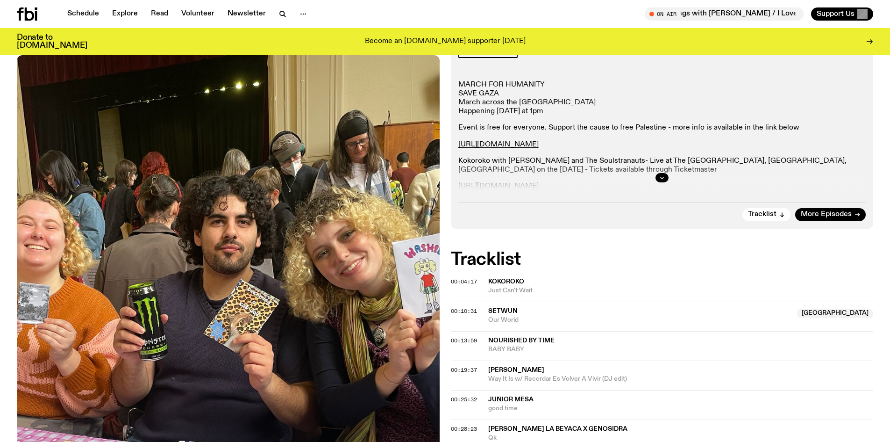
scroll to position [185, 0]
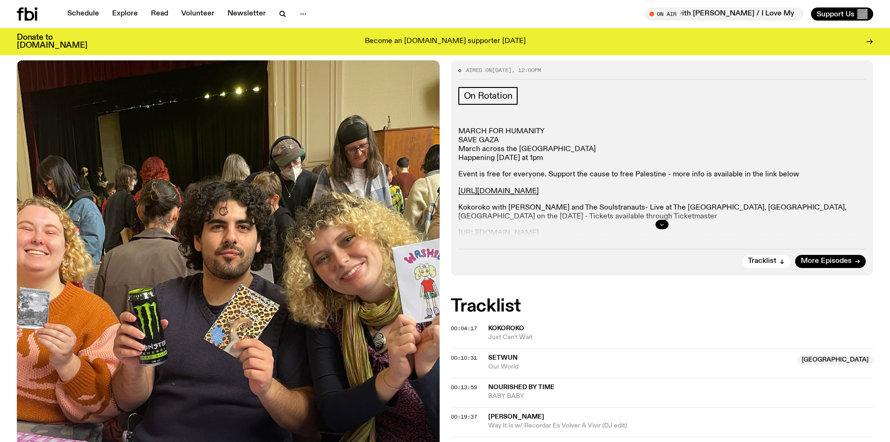
click at [656, 220] on button "button" at bounding box center [662, 224] width 13 height 9
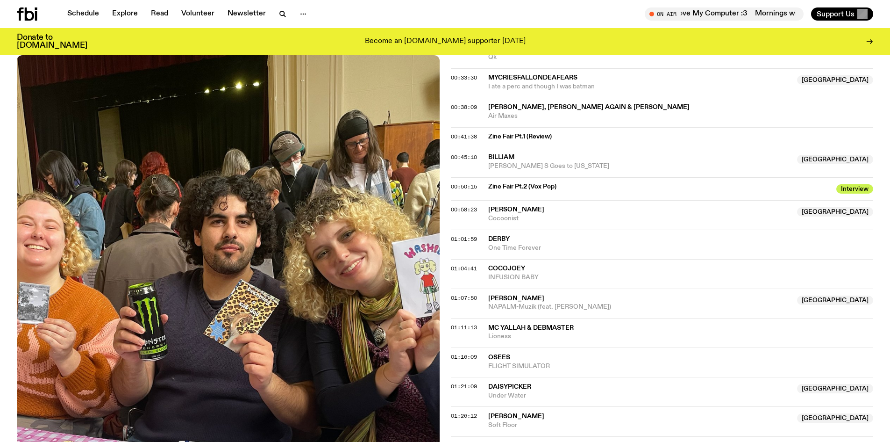
scroll to position [699, 0]
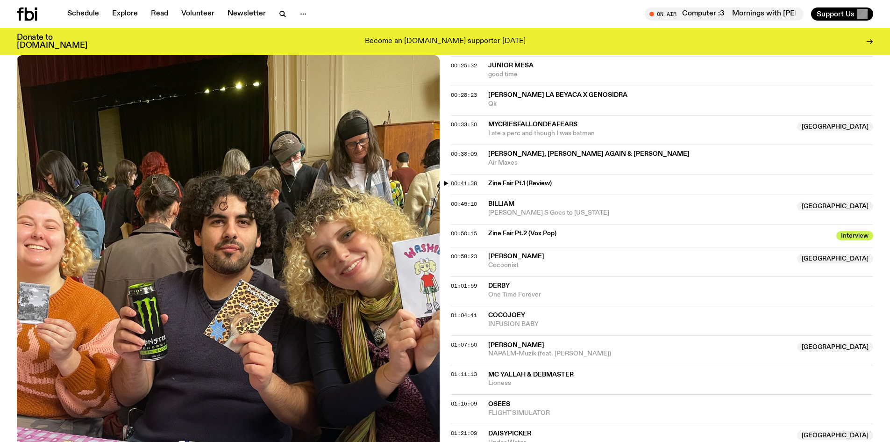
click at [465, 179] on span "00:41:38" at bounding box center [464, 182] width 26 height 7
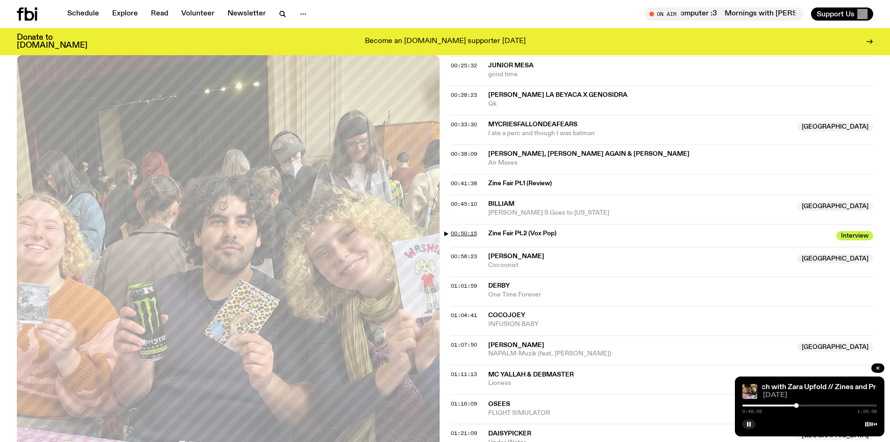
click at [474, 229] on span "00:50:15" at bounding box center [464, 232] width 26 height 7
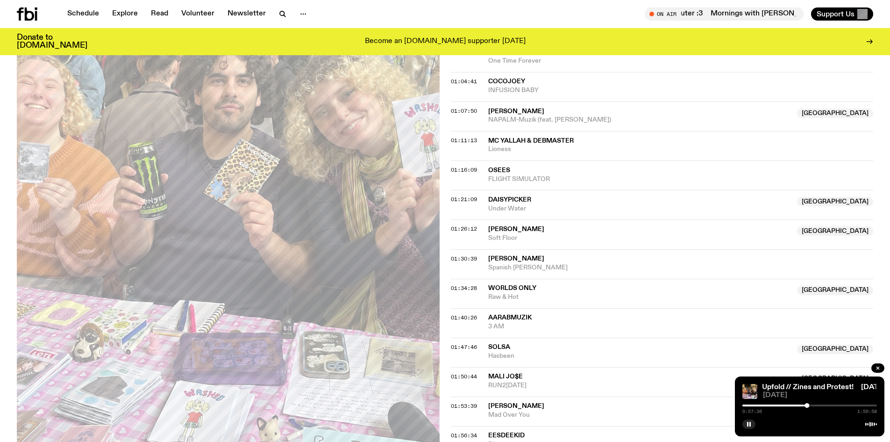
scroll to position [839, 0]
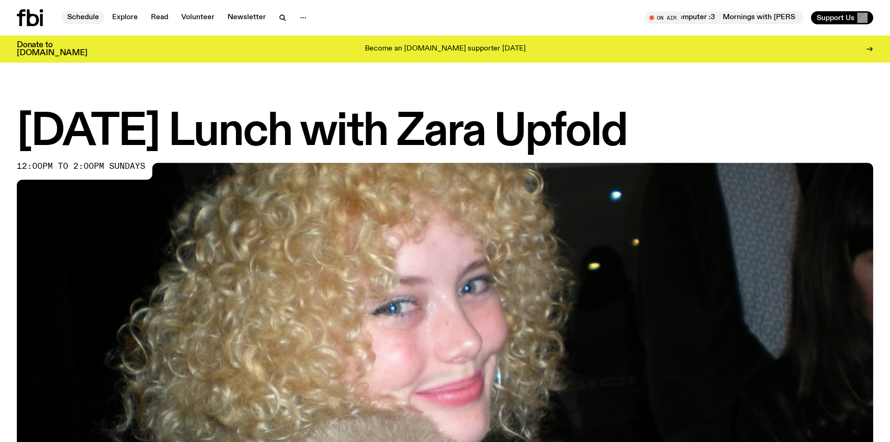
click at [96, 17] on link "Schedule" at bounding box center [83, 17] width 43 height 13
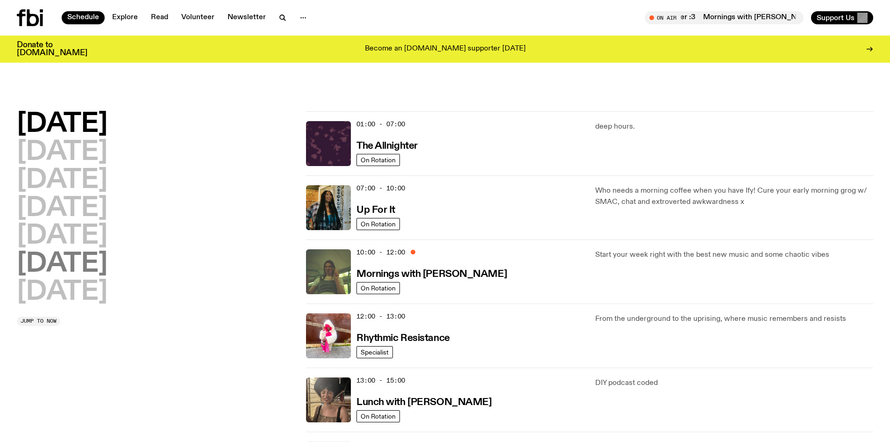
click at [87, 251] on h2 "[DATE]" at bounding box center [62, 264] width 91 height 26
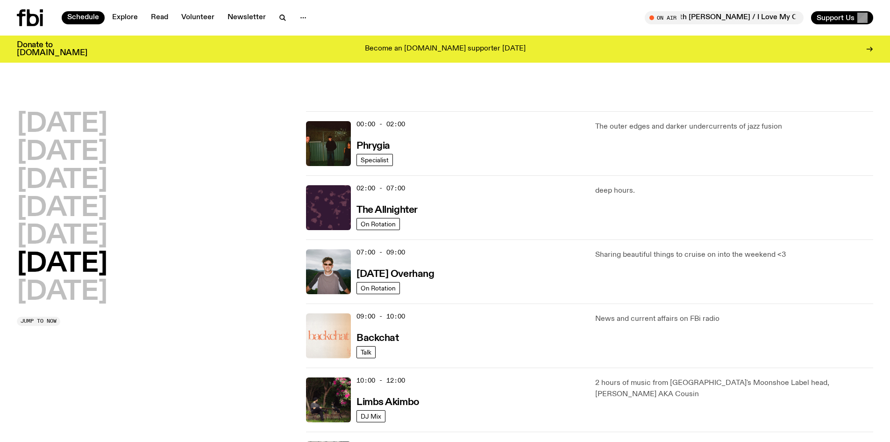
click at [322, 313] on img at bounding box center [328, 335] width 45 height 45
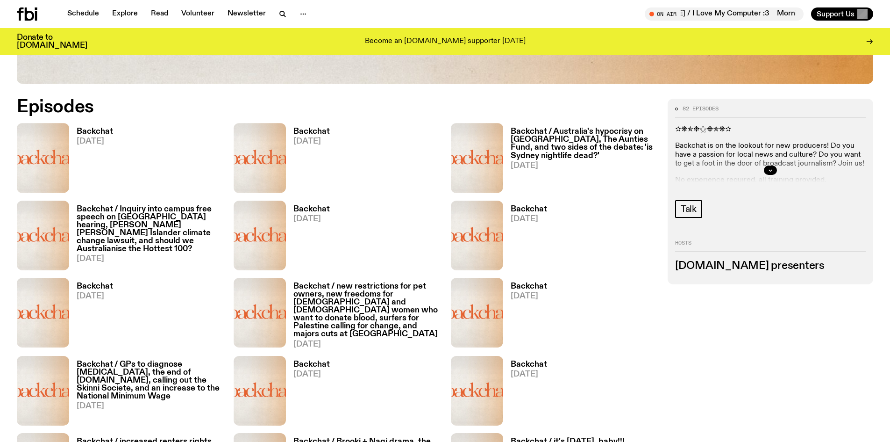
scroll to position [460, 0]
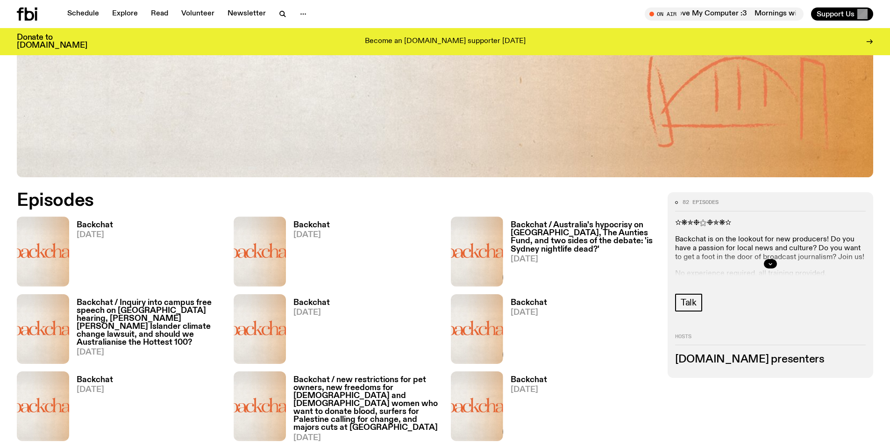
click at [102, 221] on h3 "Backchat" at bounding box center [95, 225] width 36 height 8
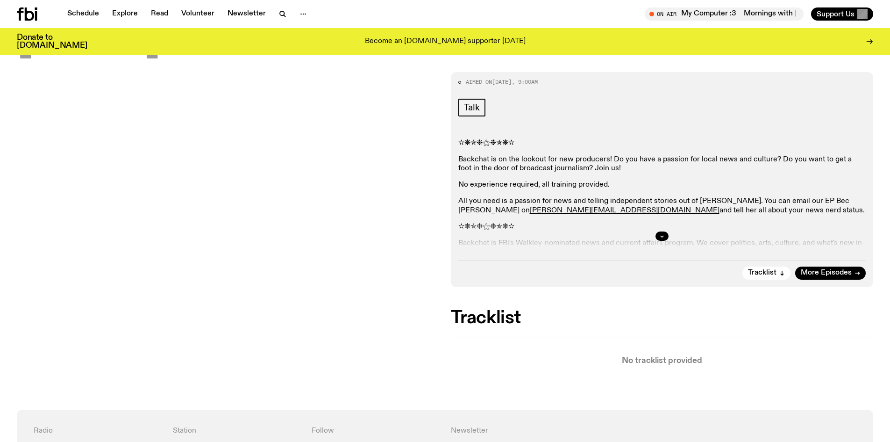
scroll to position [179, 0]
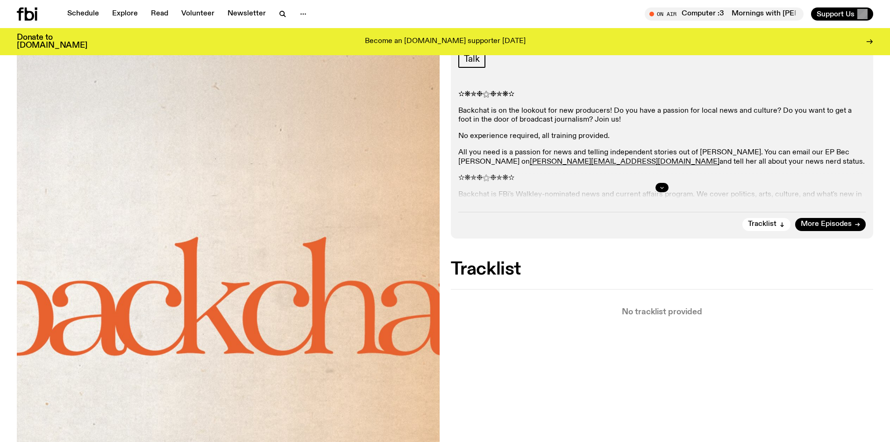
click at [663, 185] on icon "button" at bounding box center [662, 188] width 6 height 6
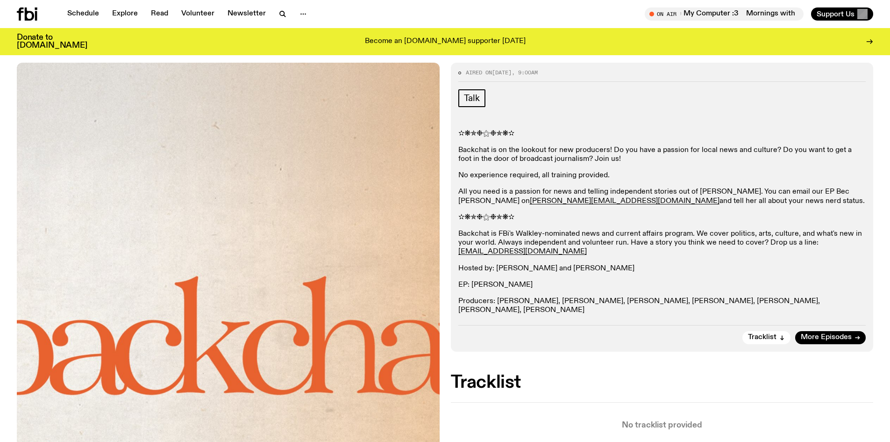
scroll to position [0, 0]
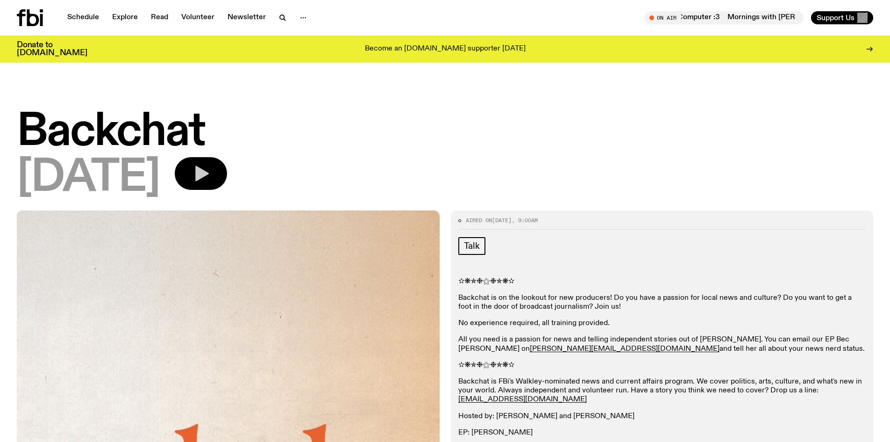
click at [226, 157] on button "button" at bounding box center [201, 173] width 52 height 33
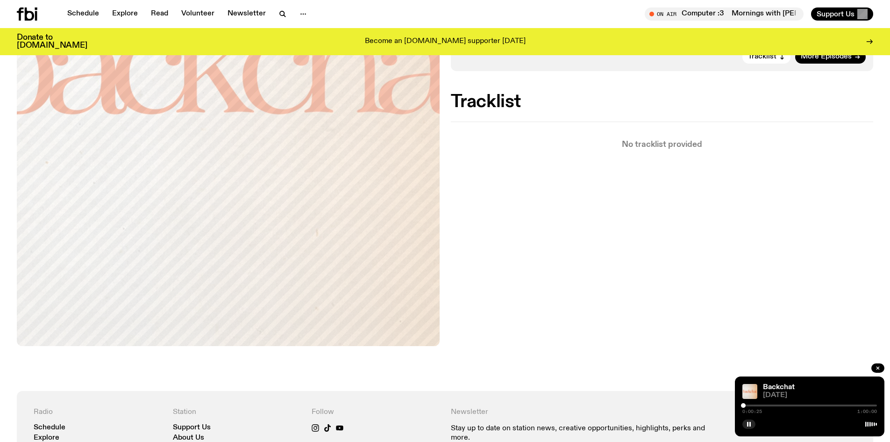
scroll to position [327, 0]
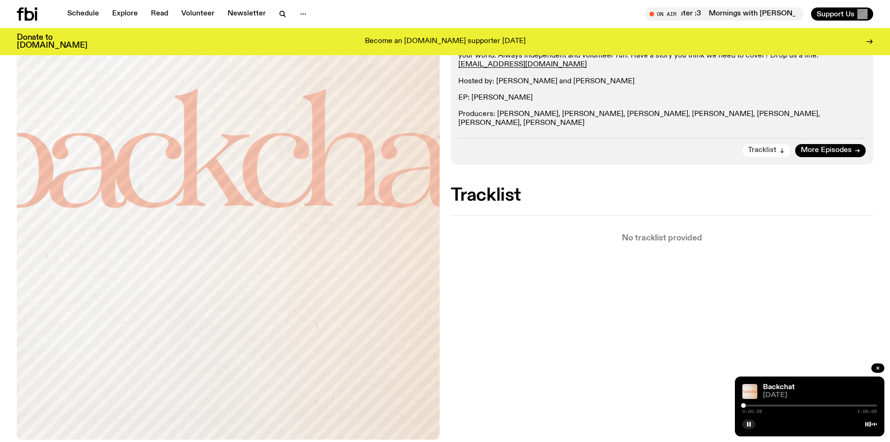
click at [778, 144] on button "Tracklist" at bounding box center [767, 150] width 48 height 13
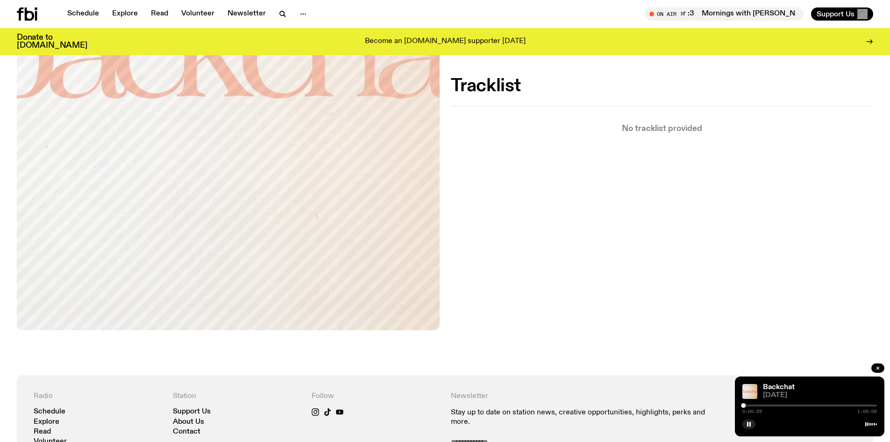
scroll to position [296, 0]
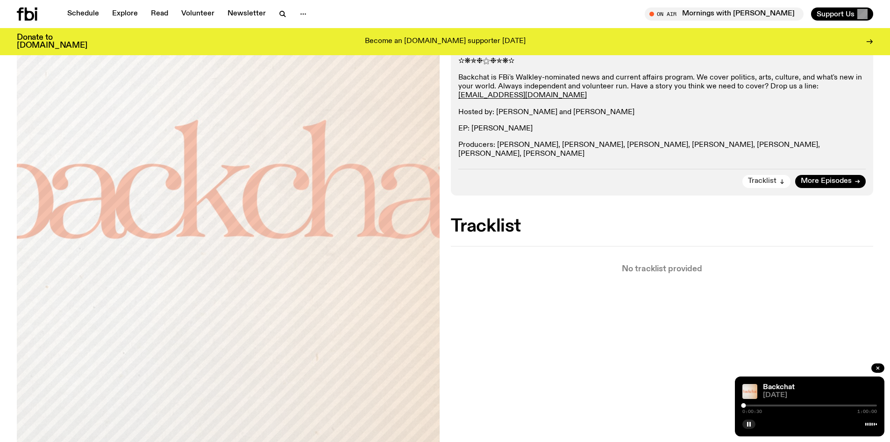
click at [774, 178] on span "Tracklist" at bounding box center [762, 181] width 29 height 7
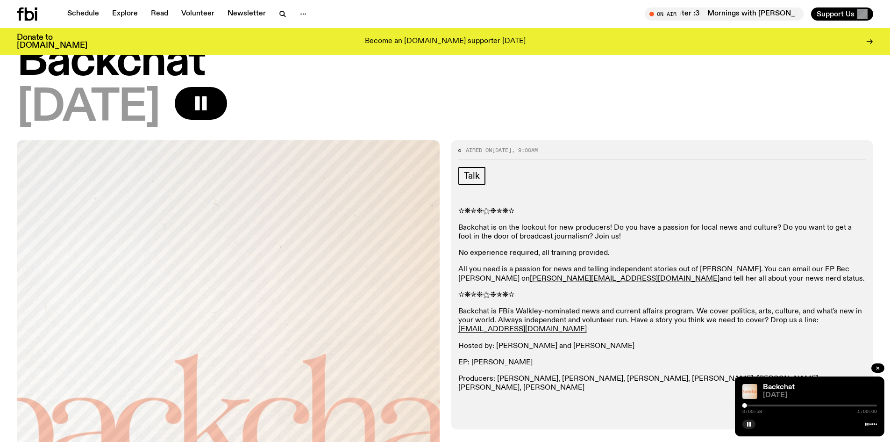
scroll to position [109, 0]
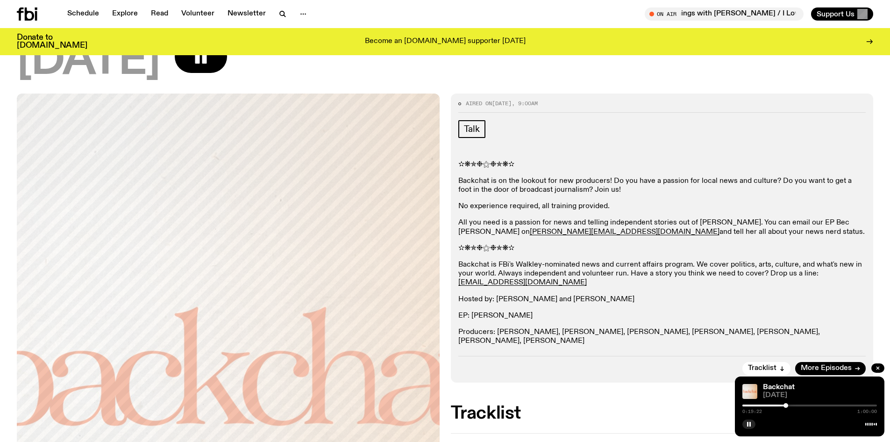
drag, startPoint x: 747, startPoint y: 407, endPoint x: 786, endPoint y: 412, distance: 39.6
click at [786, 412] on div "0:19:22 1:00:00" at bounding box center [810, 407] width 135 height 11
drag, startPoint x: 790, startPoint y: 406, endPoint x: 796, endPoint y: 406, distance: 6.6
click at [796, 406] on div "0:19:25 1:00:00" at bounding box center [810, 407] width 135 height 11
drag, startPoint x: 787, startPoint y: 403, endPoint x: 798, endPoint y: 403, distance: 10.3
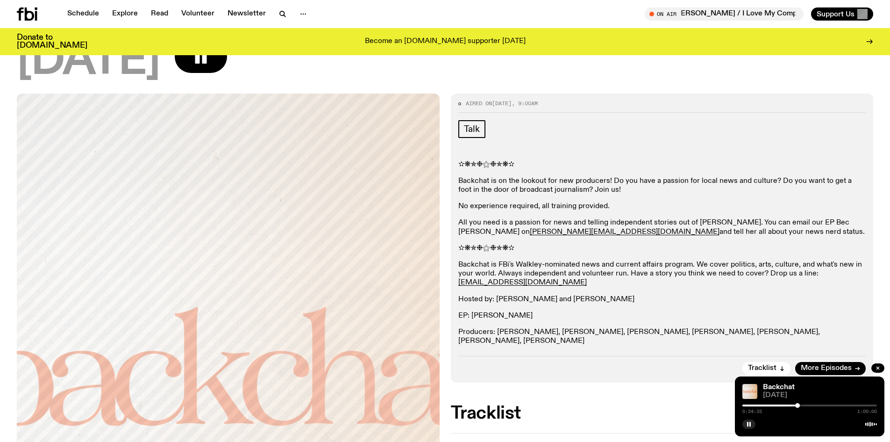
click at [798, 403] on div at bounding box center [797, 405] width 5 height 5
click at [801, 404] on div at bounding box center [801, 405] width 5 height 5
click at [800, 404] on div at bounding box center [799, 405] width 5 height 5
click at [799, 404] on div at bounding box center [799, 405] width 5 height 5
click at [800, 404] on div at bounding box center [800, 405] width 5 height 5
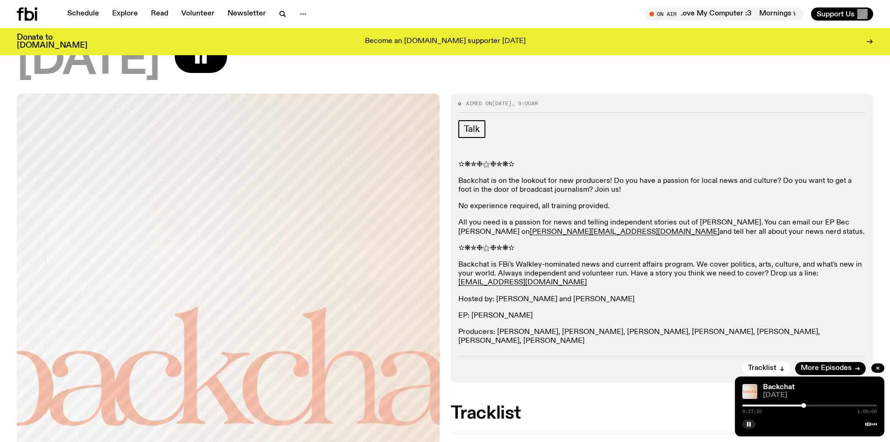
click at [610, 405] on h2 "Tracklist" at bounding box center [662, 413] width 423 height 17
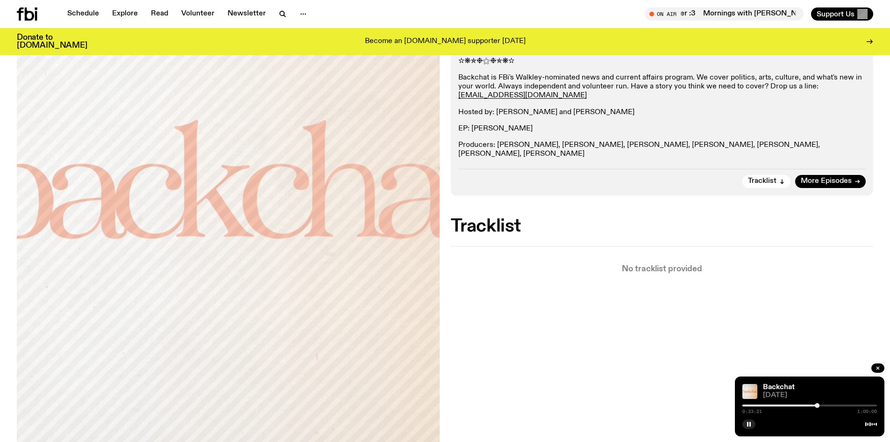
scroll to position [156, 0]
